Goal: Task Accomplishment & Management: Complete application form

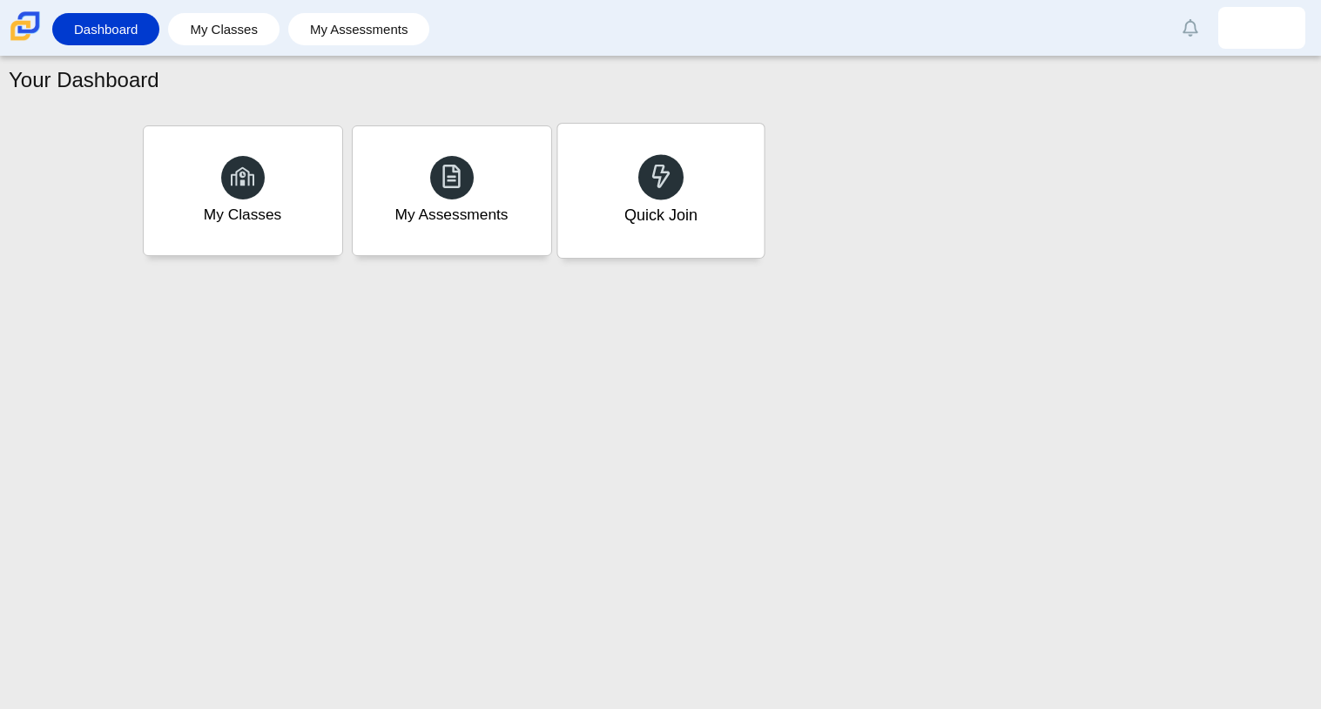
click at [649, 185] on icon at bounding box center [661, 176] width 24 height 24
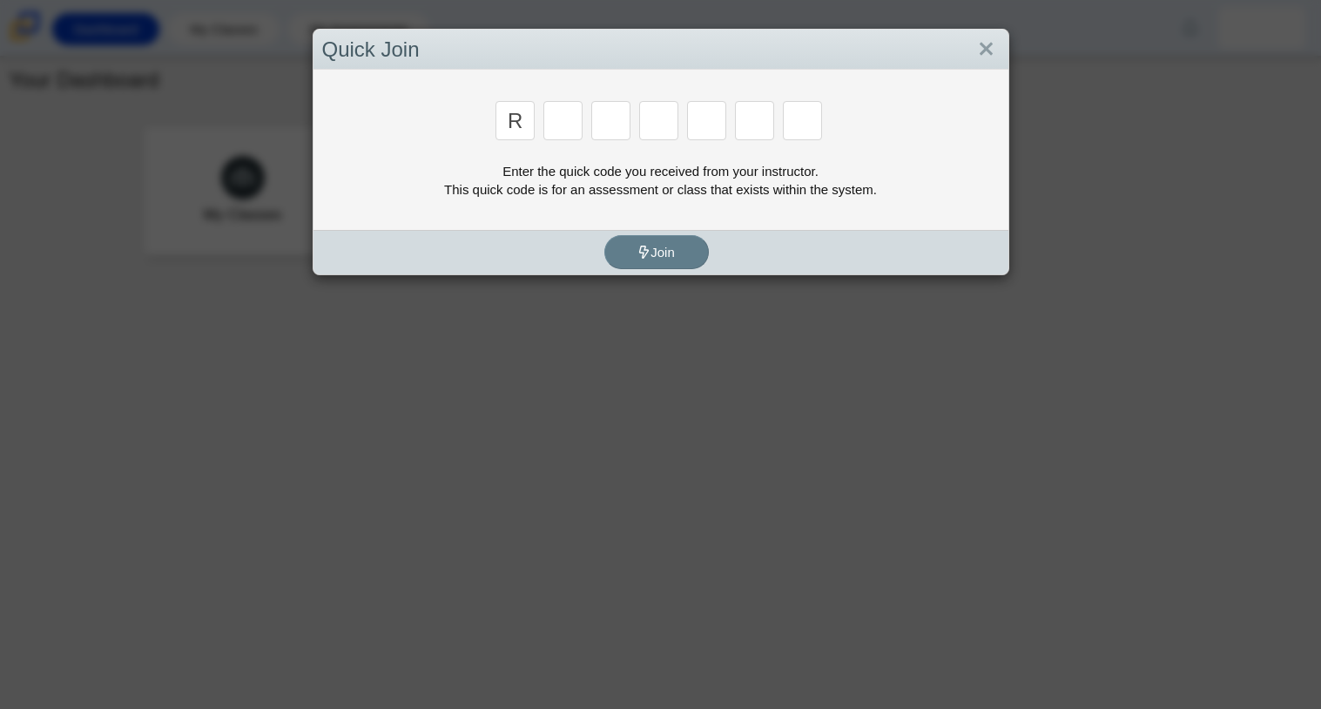
type input "r"
type input "c"
type input "g"
type input "2"
type input "9"
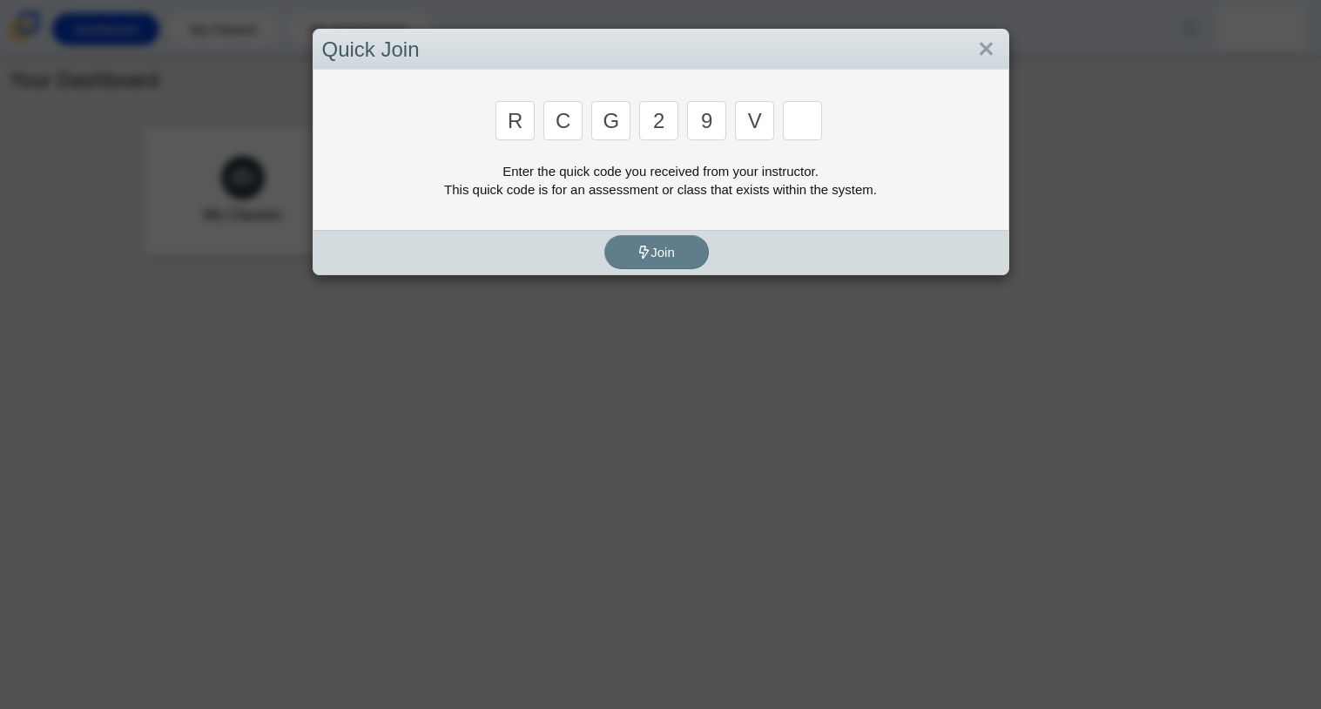
type input "v"
type input "u"
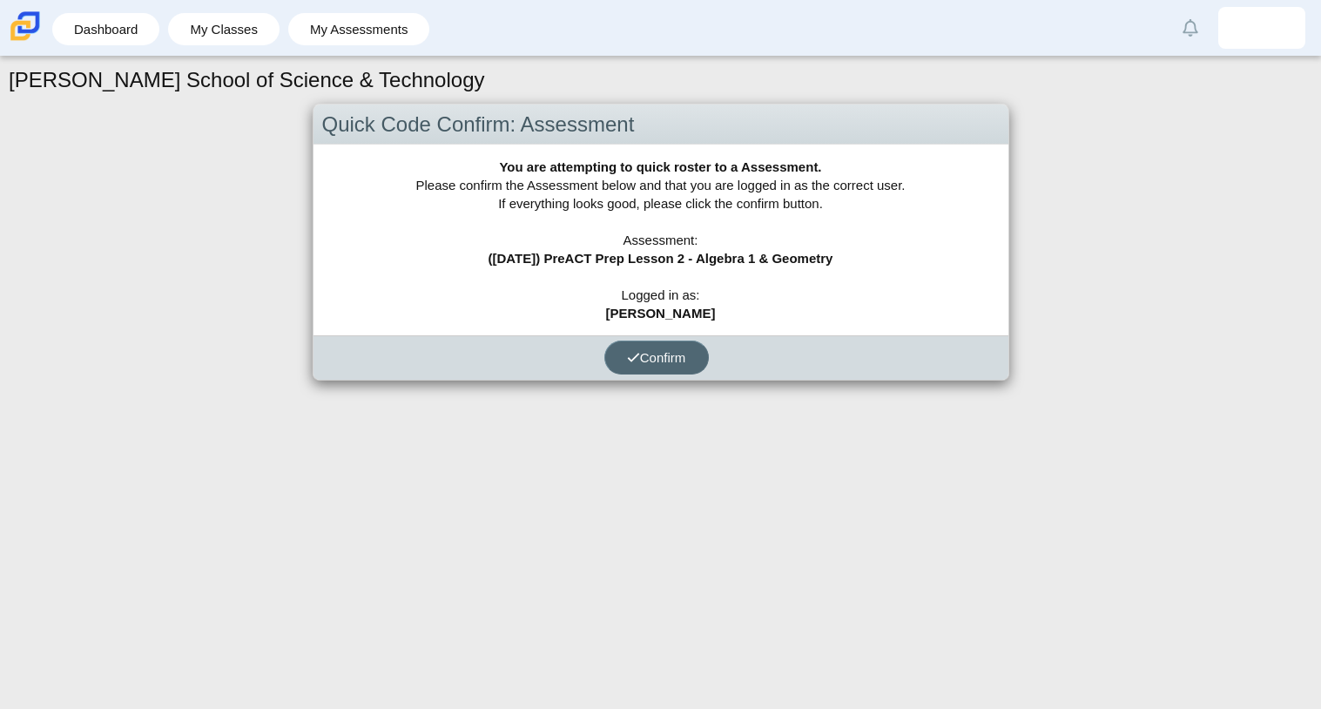
click at [683, 351] on span "Confirm" at bounding box center [656, 357] width 59 height 15
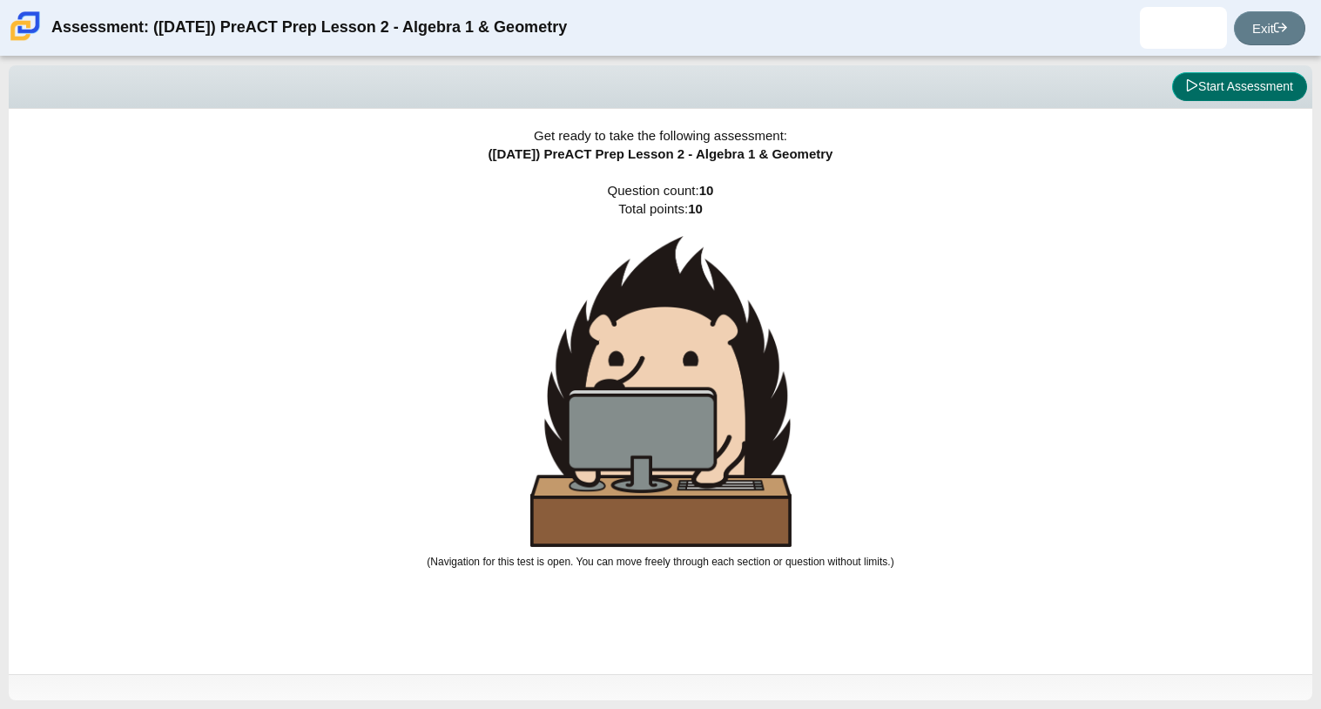
click at [1205, 85] on button "Start Assessment" at bounding box center [1239, 87] width 135 height 30
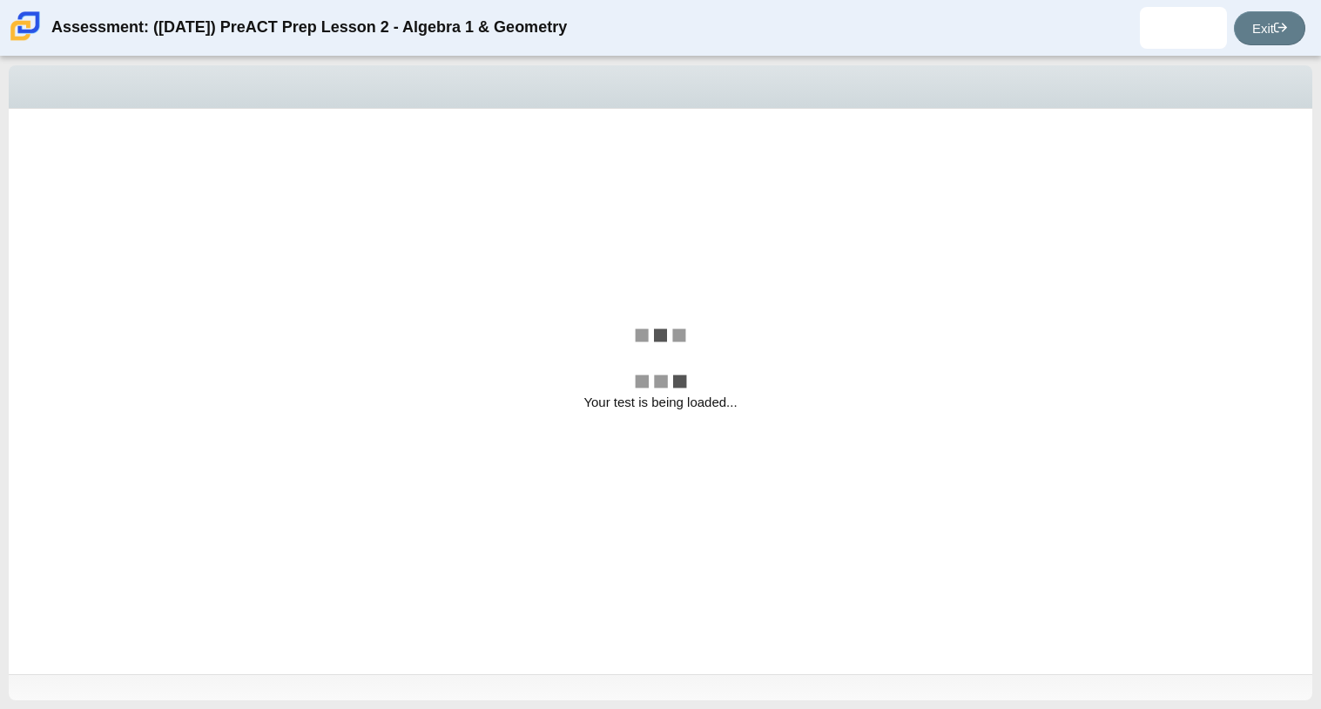
select select "bbf5d072-3e0b-44c4-9a12-6e7c9033f65b"
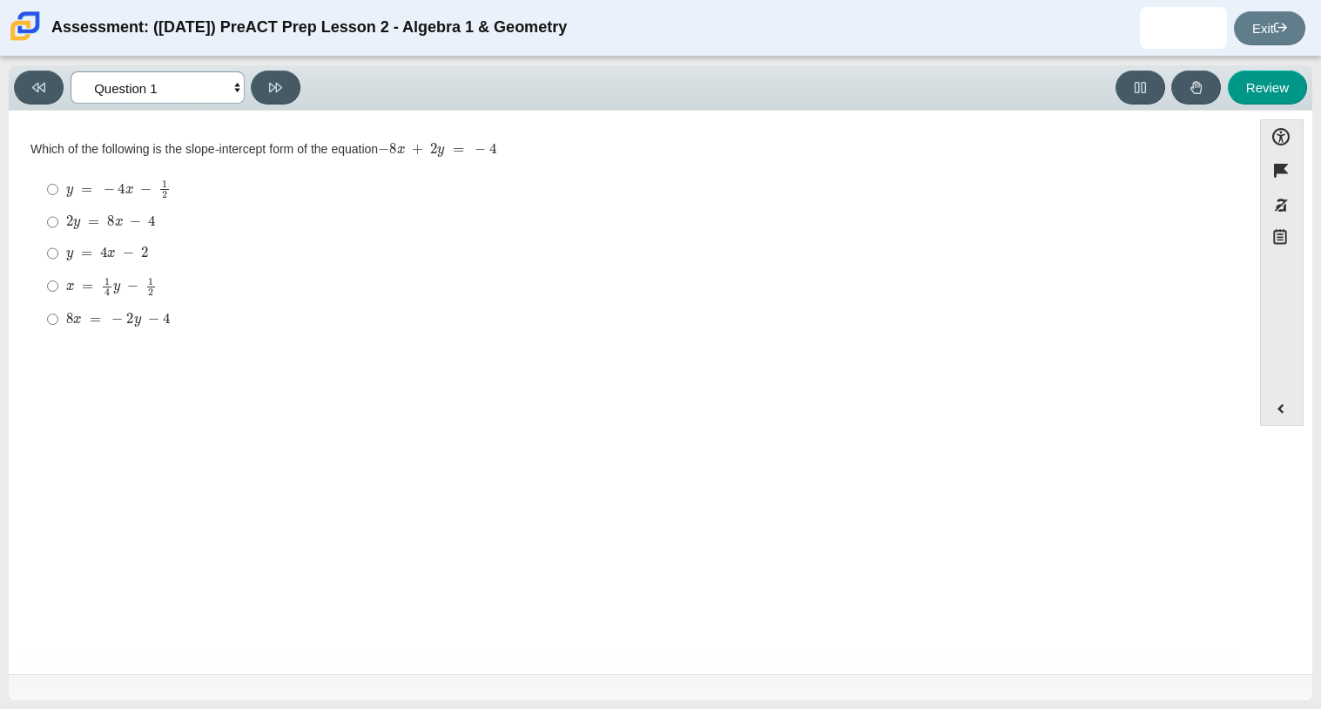
click at [233, 88] on select "Questions Question 1 Question 2 Question 3 Question 4 Question 5 Question 6 Que…" at bounding box center [158, 87] width 174 height 32
click at [232, 88] on select "Questions Question 1 Question 2 Question 3 Question 4 Question 5 Question 6 Que…" at bounding box center [158, 87] width 174 height 32
click at [69, 246] on mjx-container "y = 4 x − 2" at bounding box center [107, 251] width 82 height 33
click at [58, 246] on input "y = 4 x − 2 y = 4 x − 2" at bounding box center [52, 253] width 11 height 31
radio input "true"
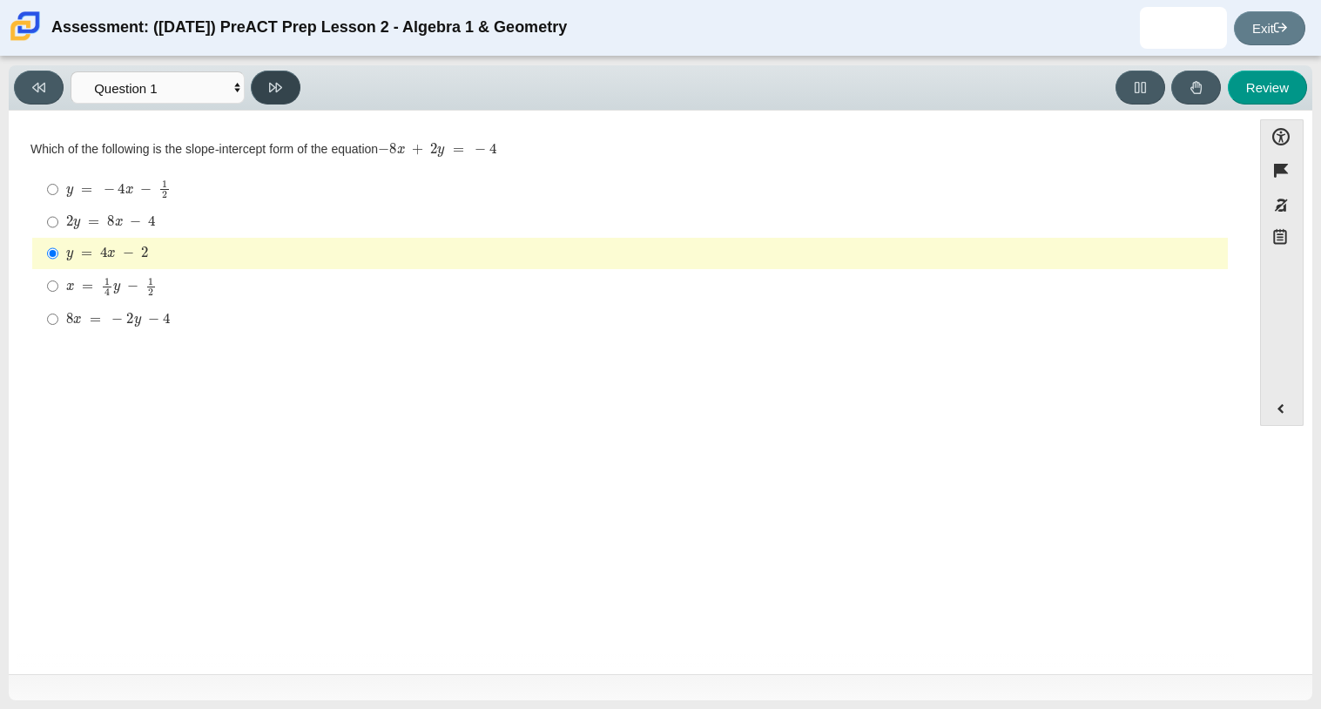
click at [291, 77] on button at bounding box center [276, 88] width 50 height 34
select select "ed62e223-81bd-4cbf-ab48-ab975844bd1f"
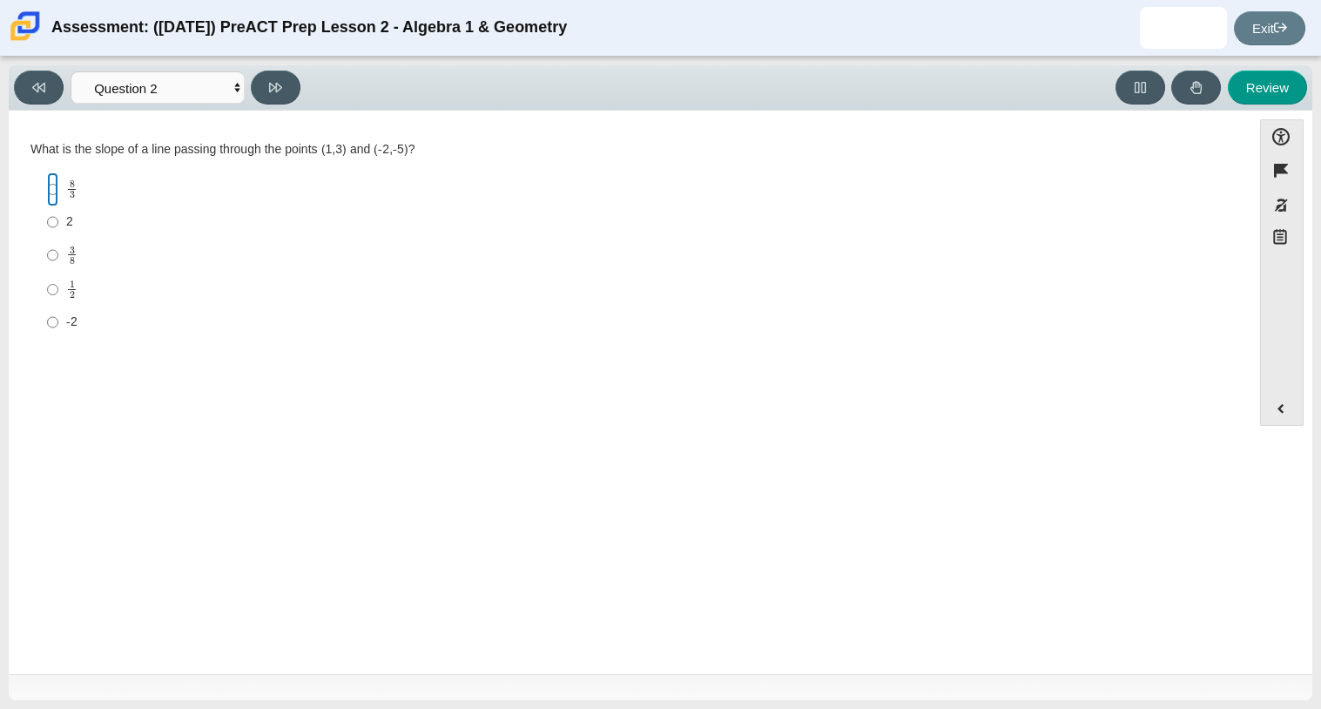
click at [52, 187] on input "8 3 8 thirds" at bounding box center [52, 189] width 11 height 34
radio input "true"
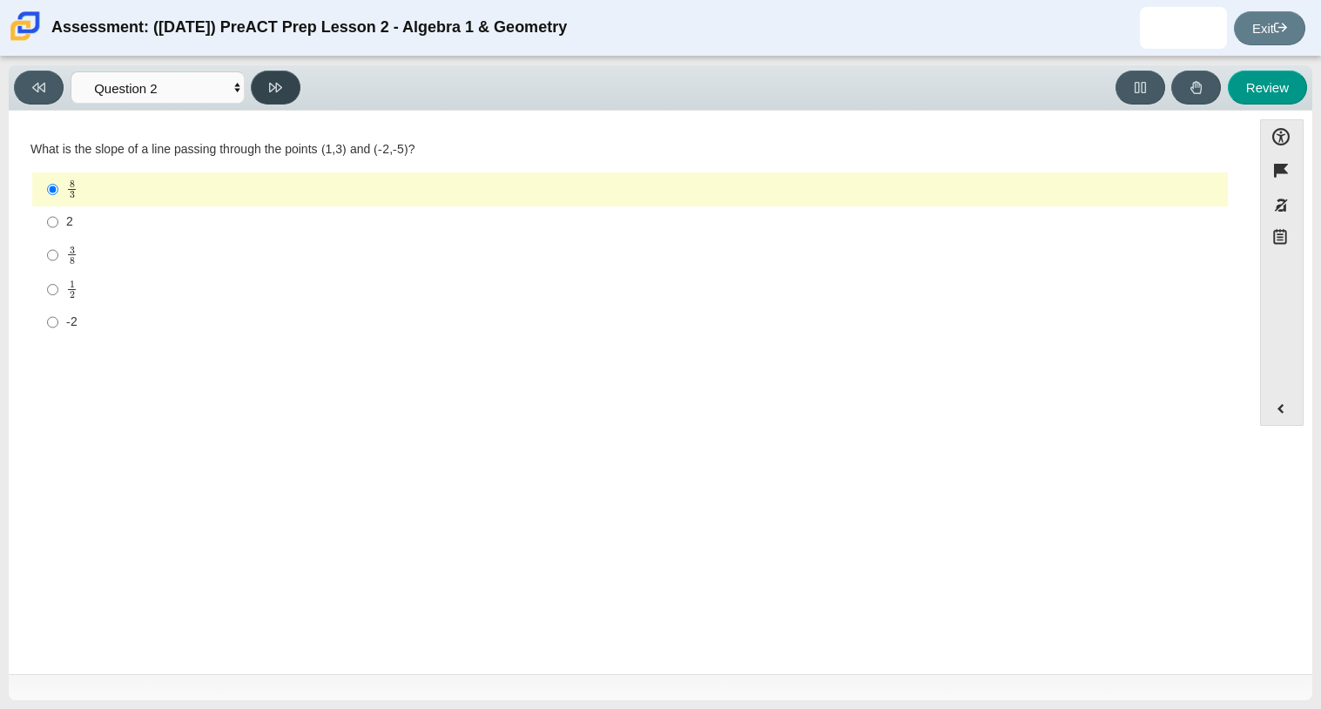
click at [277, 91] on icon at bounding box center [275, 87] width 13 height 13
select select "97f4f5fa-a52e-4fed-af51-565bfcdf47cb"
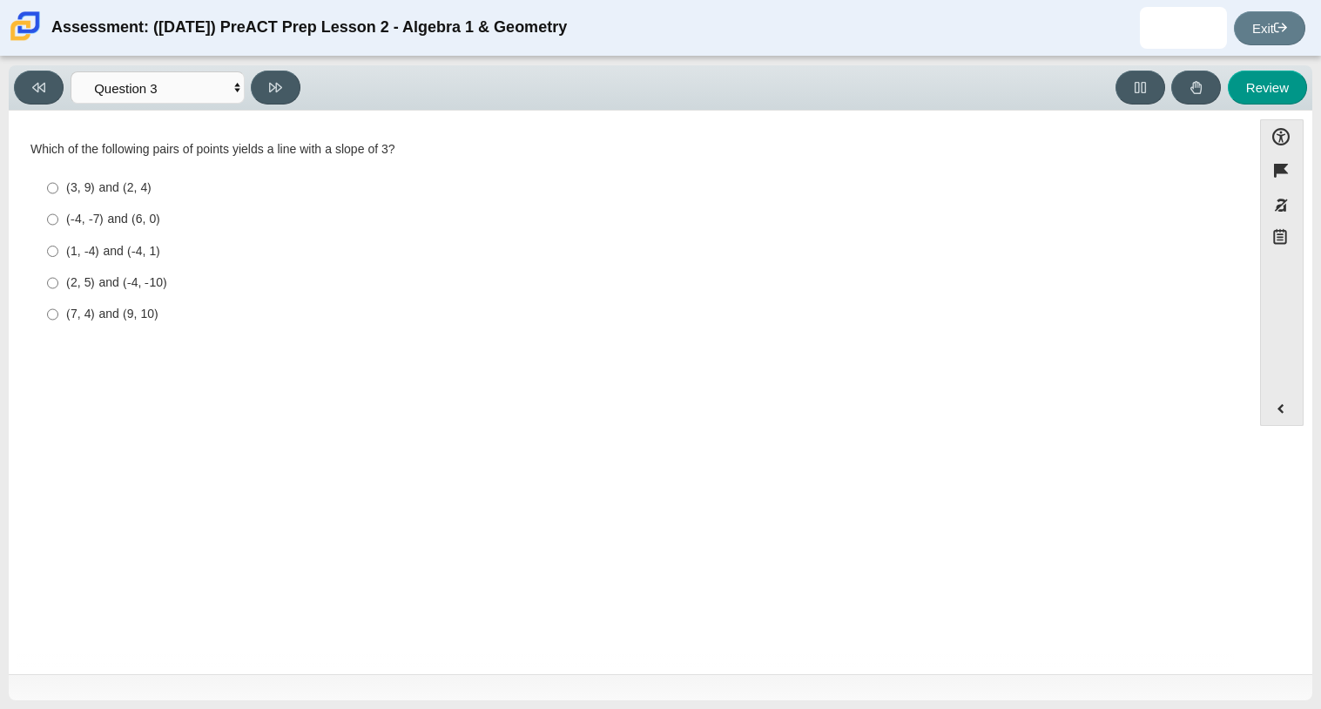
click at [148, 277] on div "(2, 5) and (-4, -10)" at bounding box center [643, 282] width 1155 height 17
click at [58, 277] on input "(2, 5) and (-4, -10) (2, 5) and (-4, -10)" at bounding box center [52, 282] width 11 height 31
radio input "true"
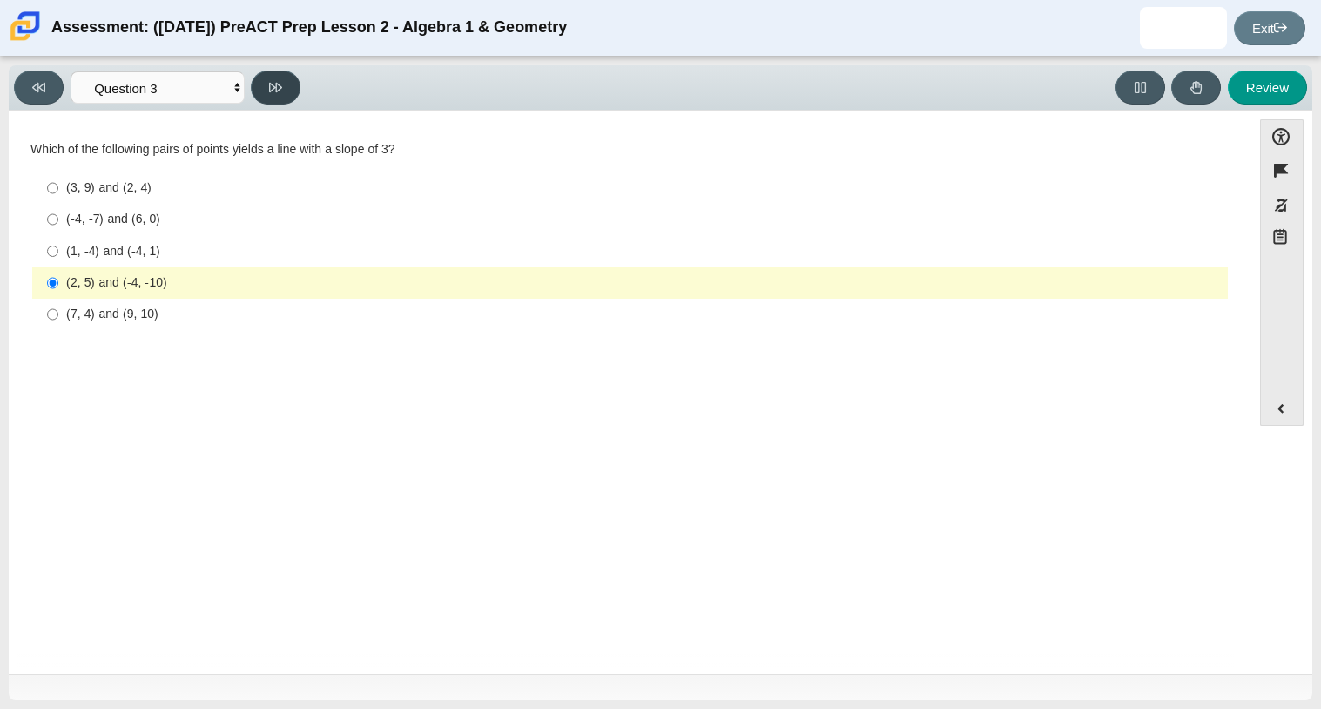
click at [288, 88] on button at bounding box center [276, 88] width 50 height 34
select select "89427bb7-e313-4f00-988f-8b8255897029"
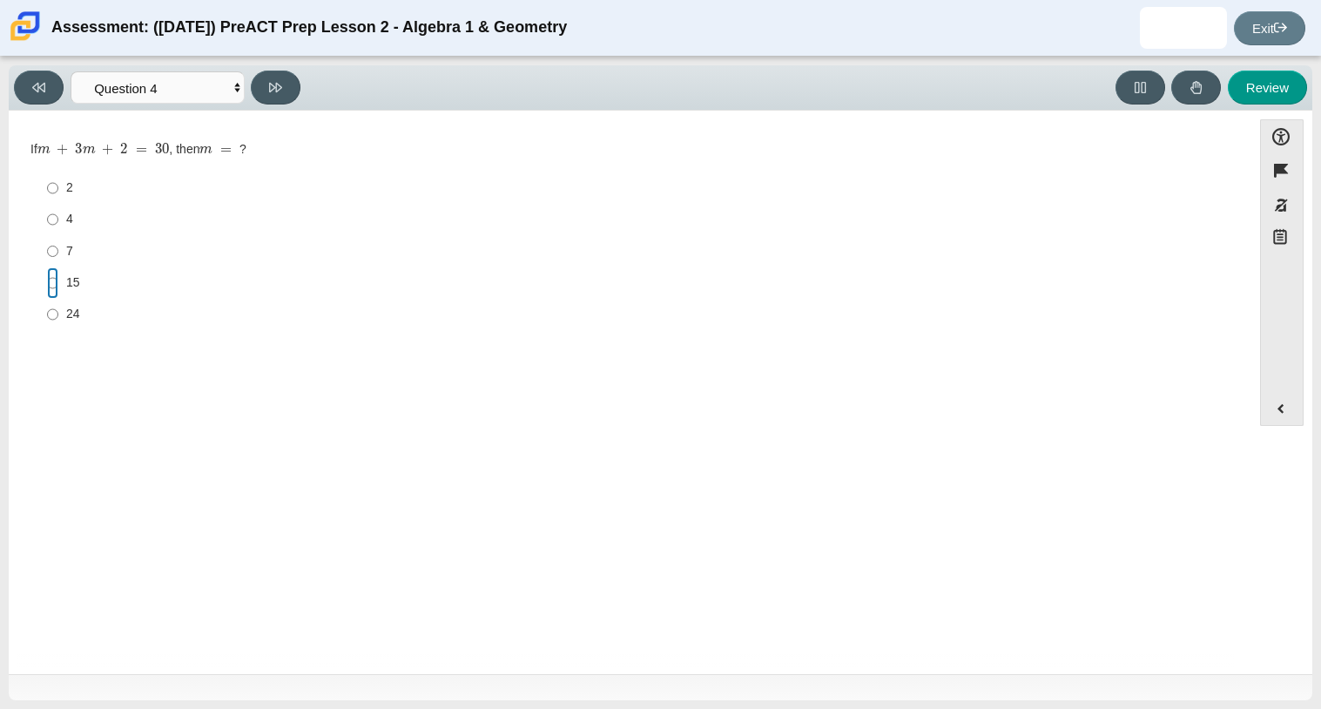
click at [57, 284] on input "15 15" at bounding box center [52, 282] width 11 height 31
radio input "true"
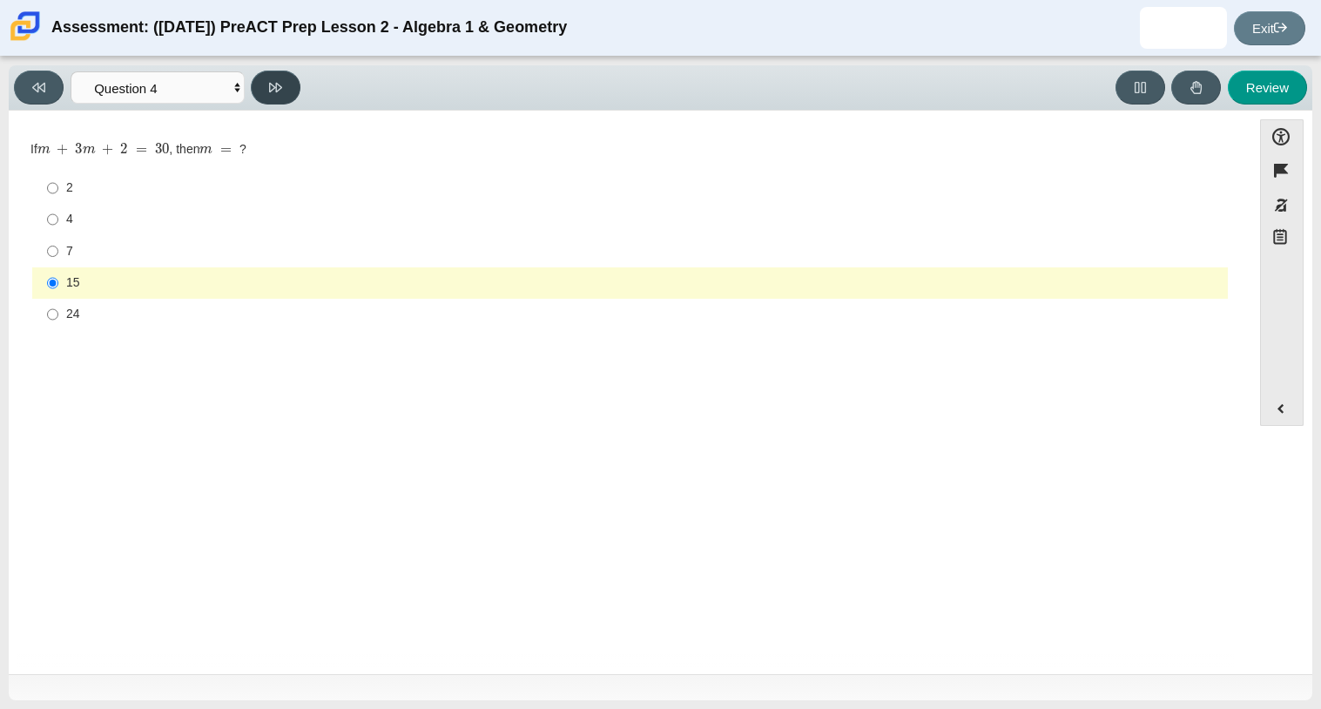
click at [293, 91] on button at bounding box center [276, 88] width 50 height 34
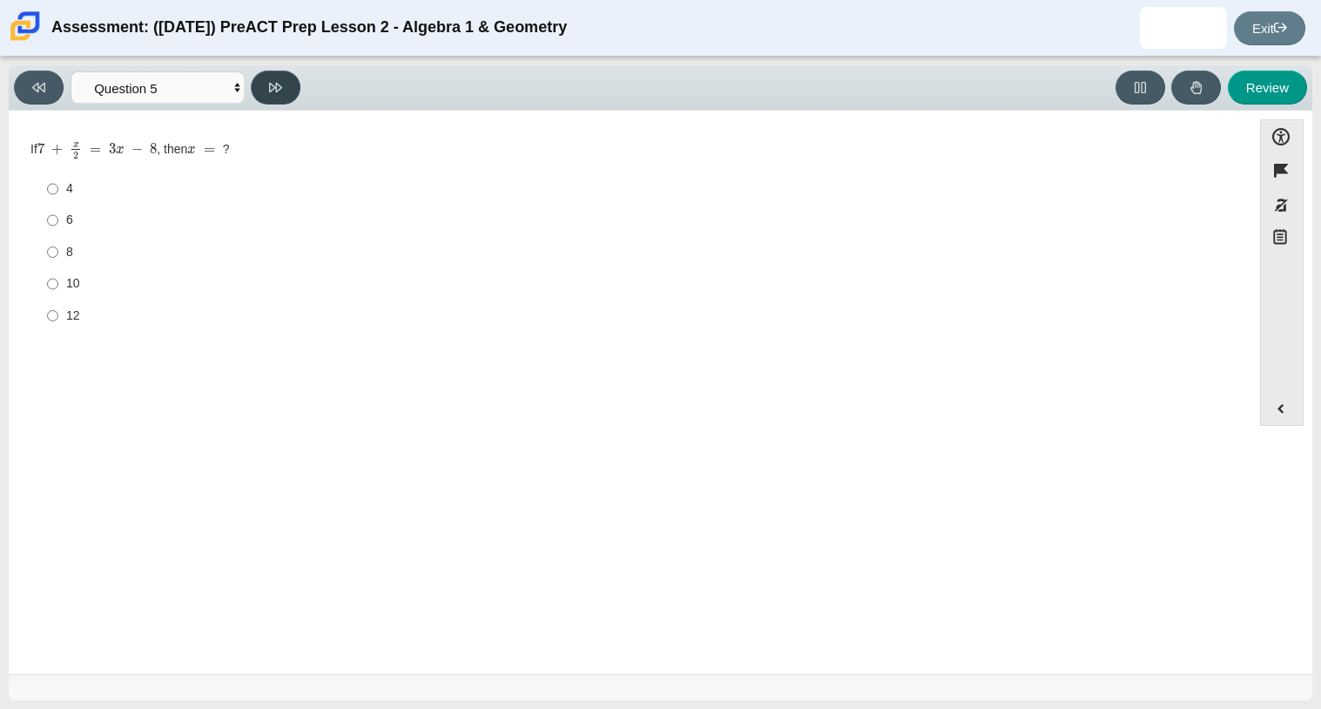
click at [264, 92] on button at bounding box center [276, 88] width 50 height 34
click at [219, 87] on select "Questions Question 1 Question 2 Question 3 Question 4 Question 5 Question 6 Que…" at bounding box center [158, 87] width 174 height 32
click at [71, 71] on select "Questions Question 1 Question 2 Question 3 Question 4 Question 5 Question 6 Que…" at bounding box center [158, 87] width 174 height 32
click at [1267, 83] on button "Review" at bounding box center [1267, 88] width 79 height 34
select select "review"
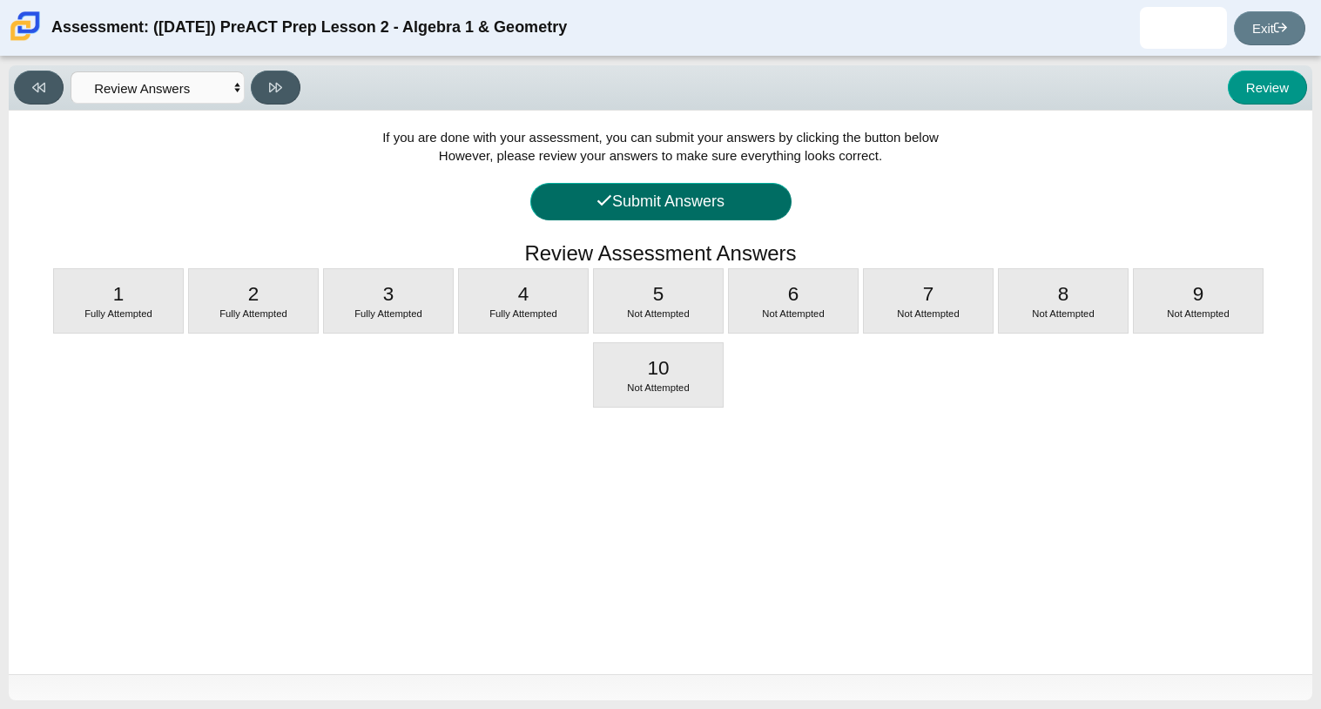
click at [651, 205] on button "Submit Answers" at bounding box center [660, 201] width 261 height 37
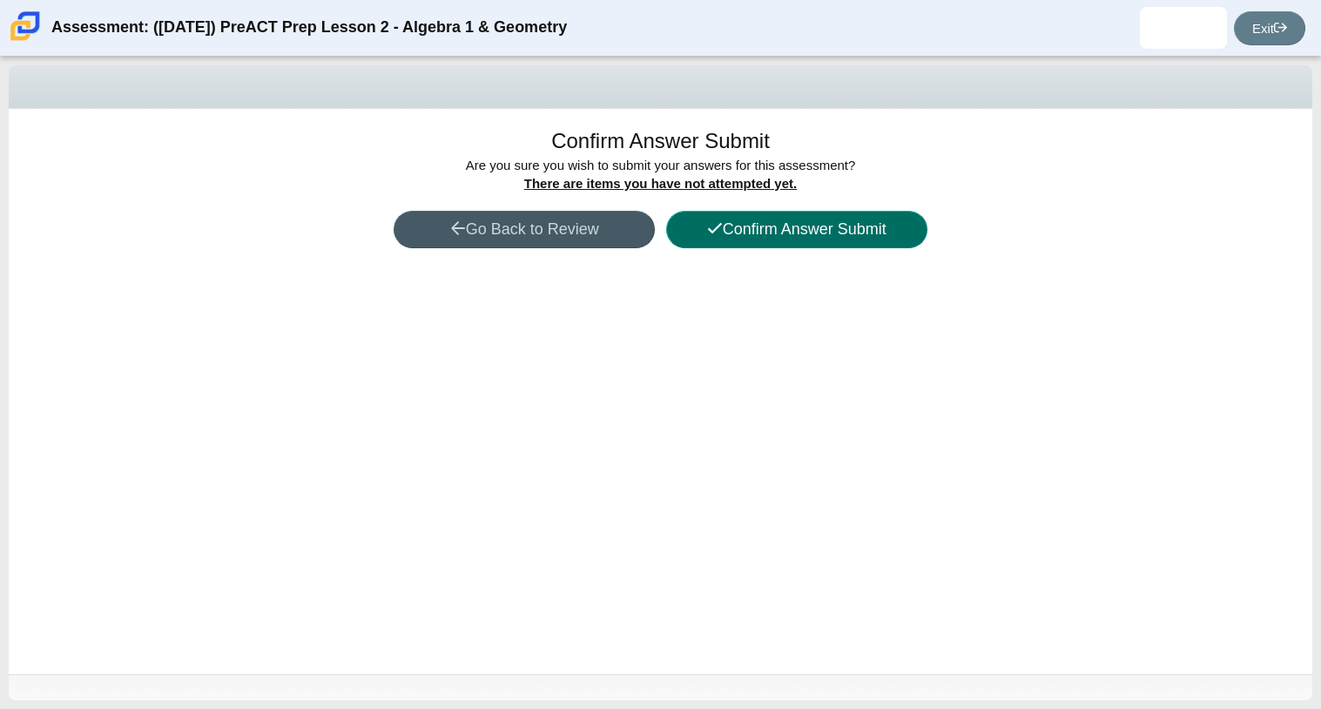
click at [742, 229] on button "Confirm Answer Submit" at bounding box center [796, 229] width 261 height 37
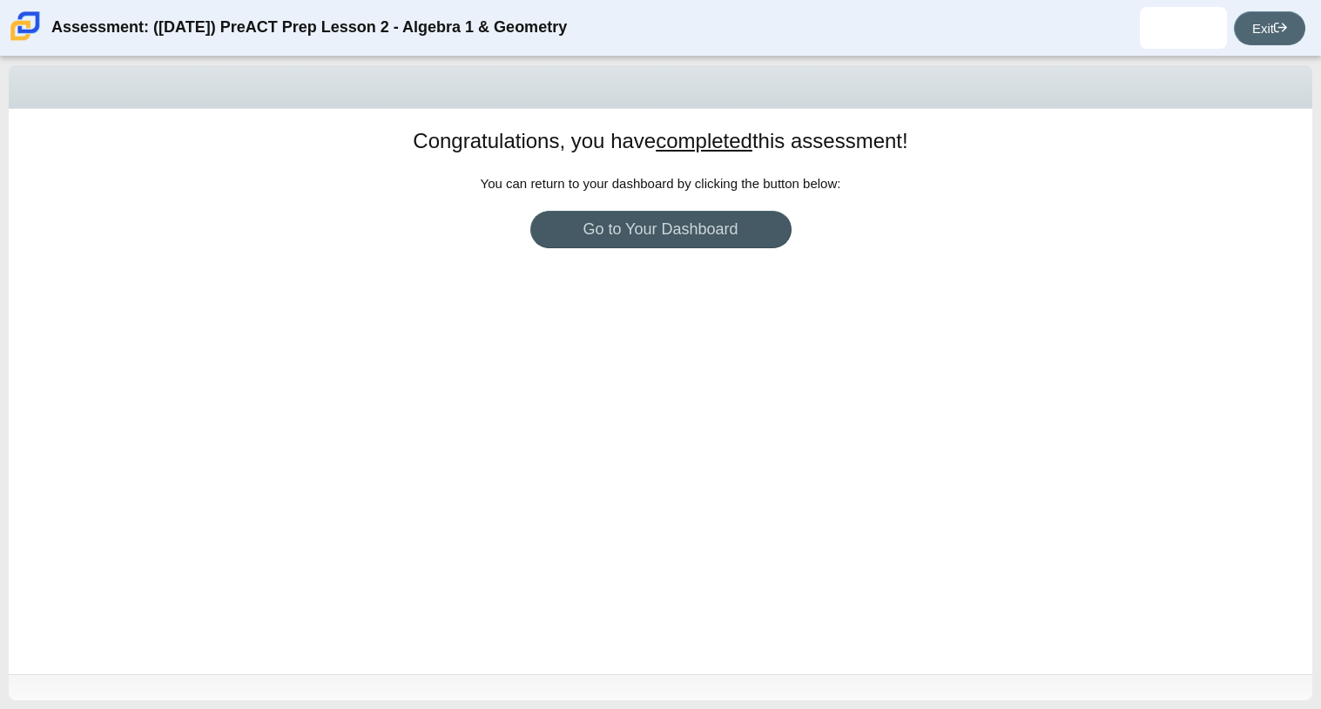
click at [1249, 24] on link "Exit" at bounding box center [1269, 28] width 71 height 34
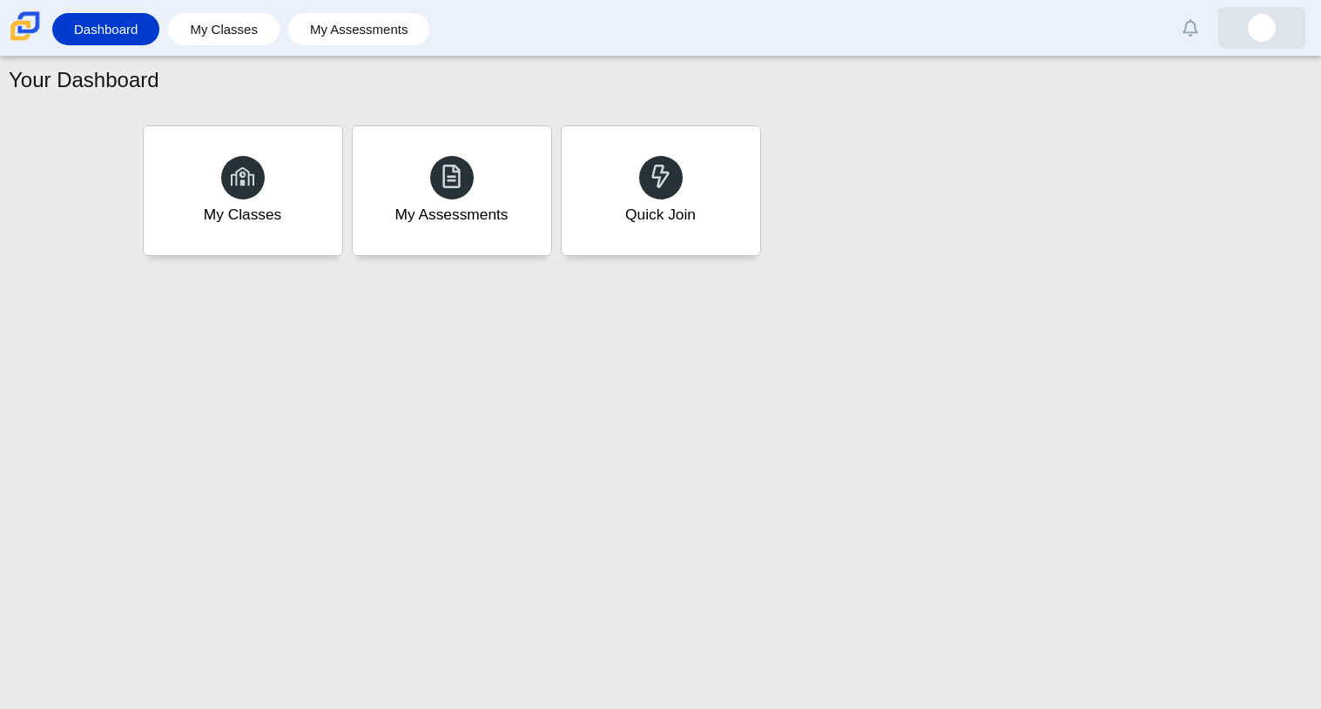
click at [1266, 24] on img at bounding box center [1262, 28] width 28 height 28
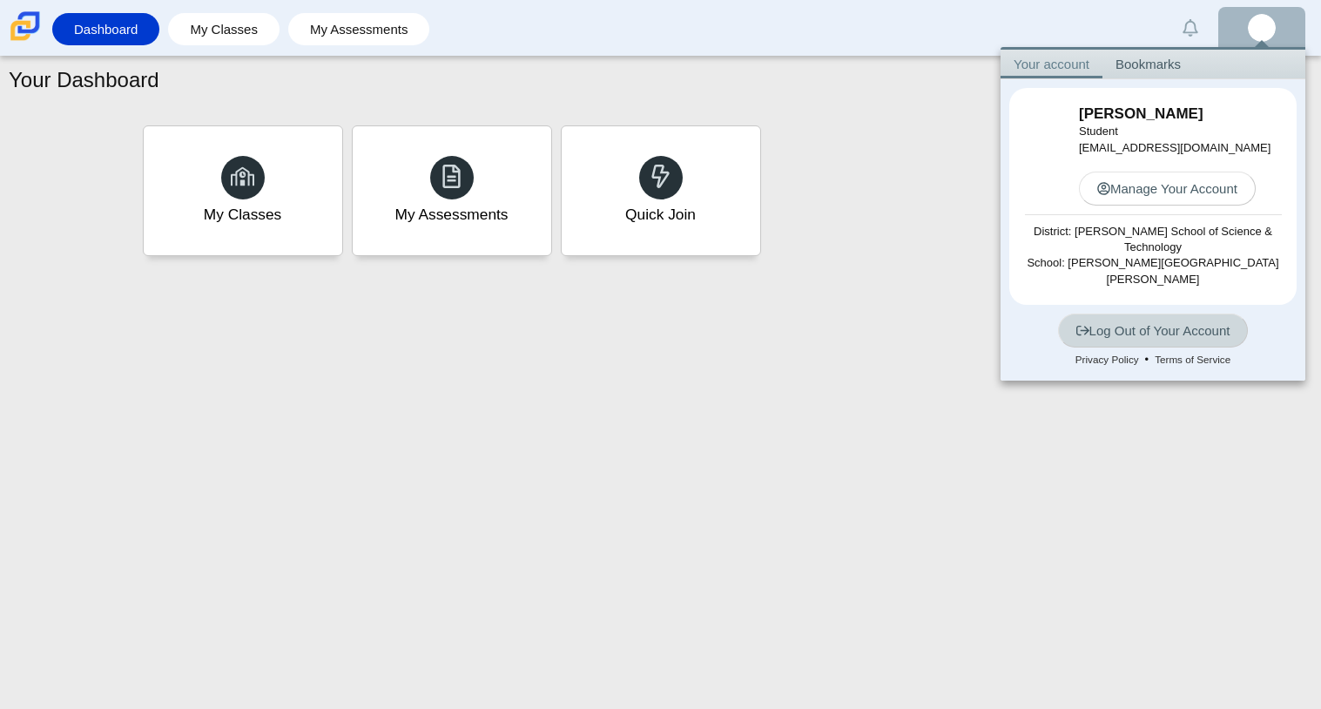
click at [1161, 323] on link "Log Out of Your Account" at bounding box center [1153, 330] width 191 height 34
